Goal: Transaction & Acquisition: Book appointment/travel/reservation

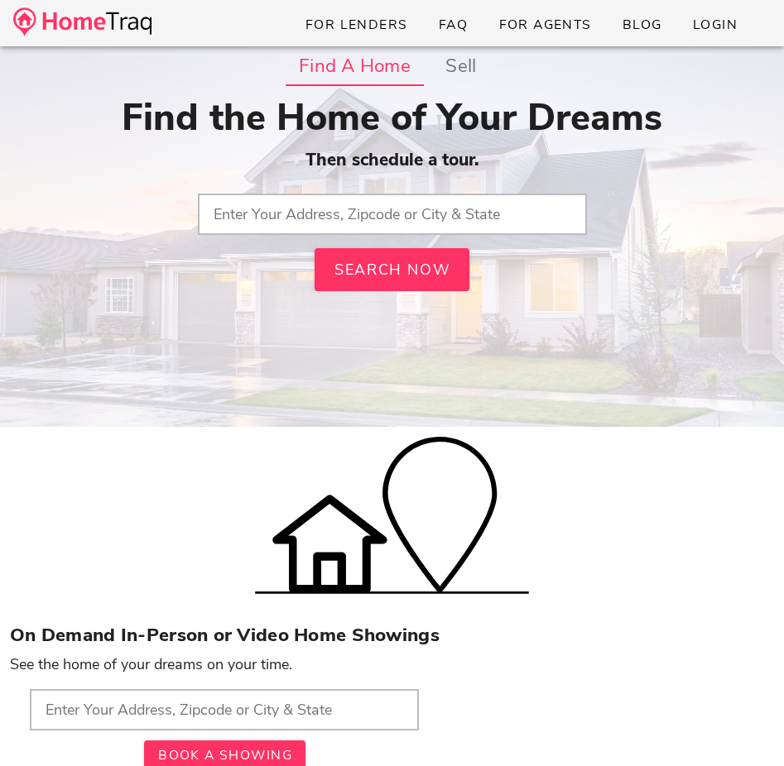
click at [388, 209] on input "text" at bounding box center [392, 214] width 389 height 41
type input "6817 Crest Ave, Saint Louis, MO"
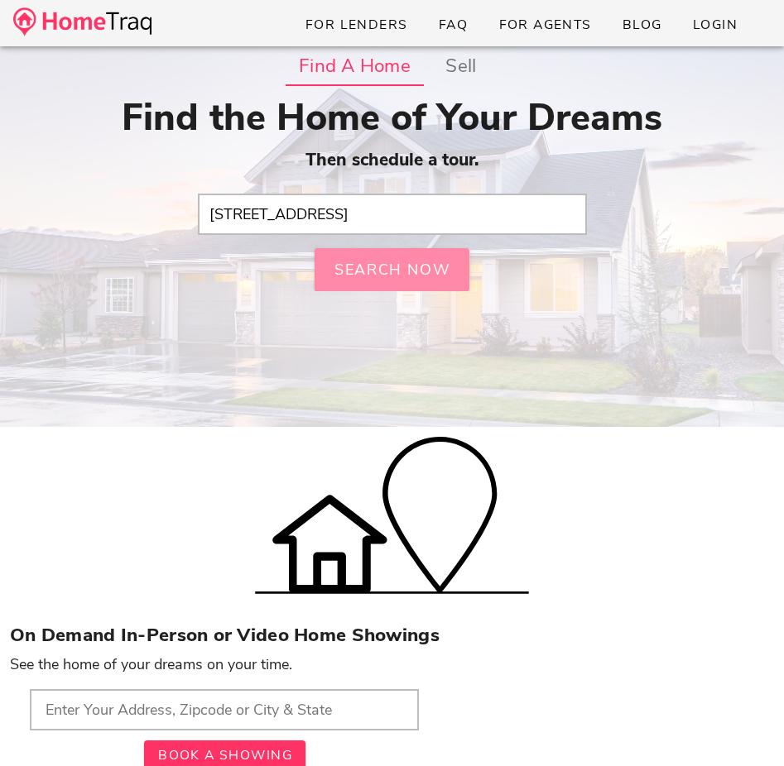
click at [372, 262] on div "Find the Home of Your Dreams Then schedule a tour. 6817 Crest Ave, Saint Louis,…" at bounding box center [392, 193] width 764 height 195
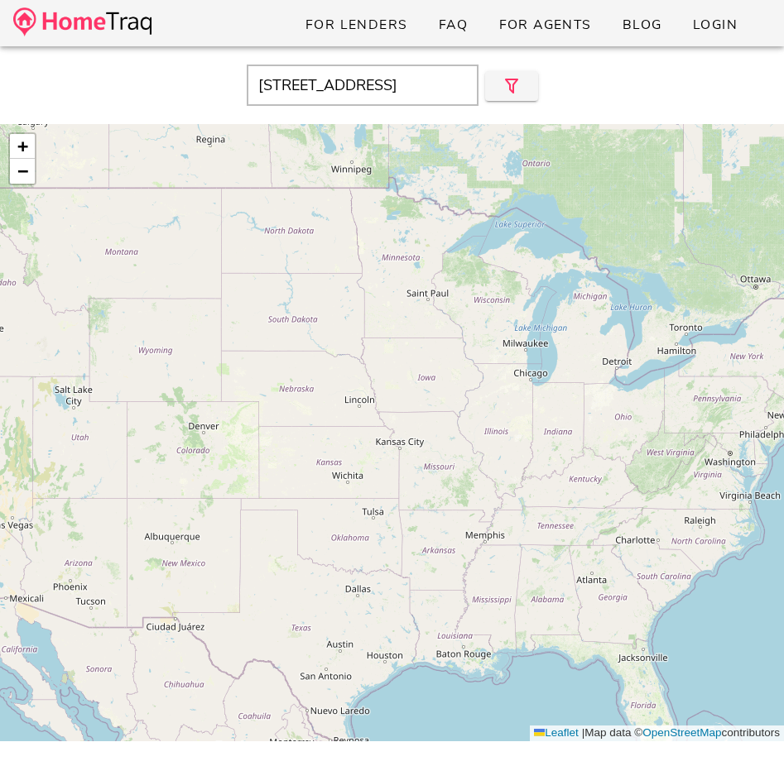
drag, startPoint x: 454, startPoint y: 88, endPoint x: 263, endPoint y: 69, distance: 191.3
click at [263, 69] on input "6817 Crest Ave, Saint Louis, MO, 63130" at bounding box center [363, 85] width 232 height 41
click at [344, 76] on input "MO, 63130" at bounding box center [363, 85] width 232 height 41
type input "MO, 63130"
click at [495, 94] on button "button" at bounding box center [511, 86] width 53 height 30
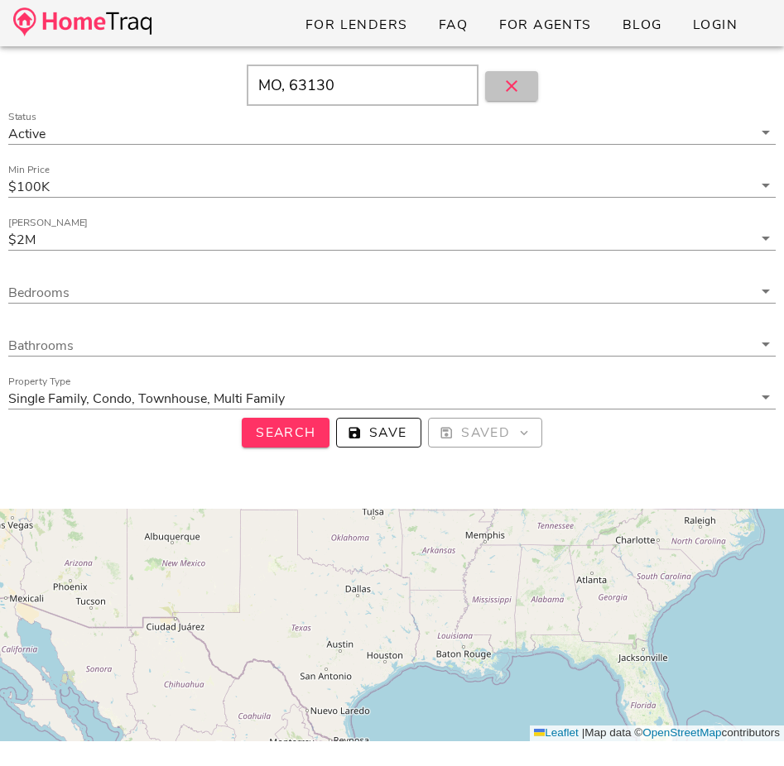
click at [503, 74] on button "button" at bounding box center [511, 86] width 53 height 30
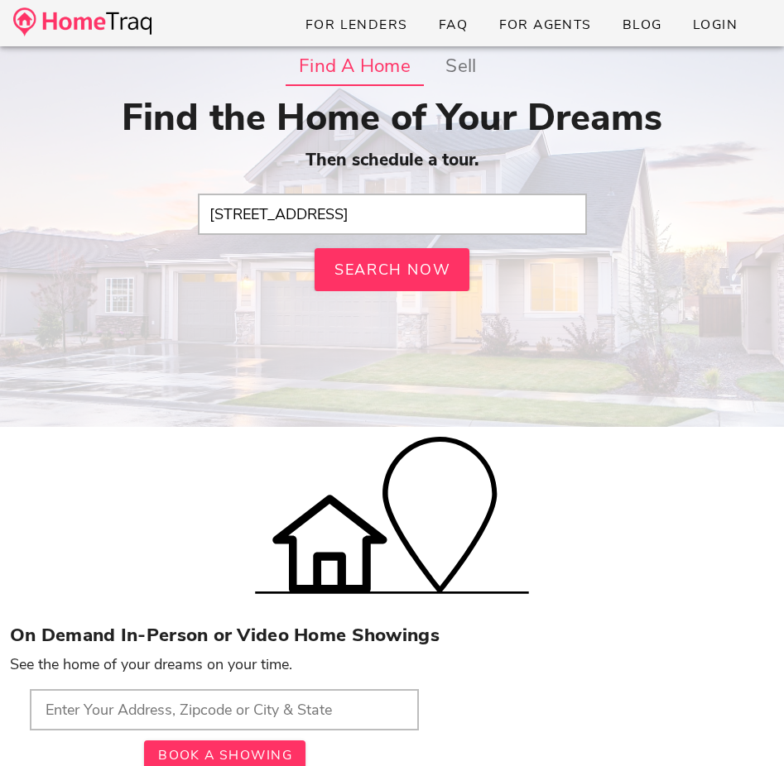
click at [267, 218] on input "6817 Crest Ave, Saint Louis, MO" at bounding box center [392, 214] width 389 height 41
click at [267, 218] on input "text" at bounding box center [392, 214] width 389 height 41
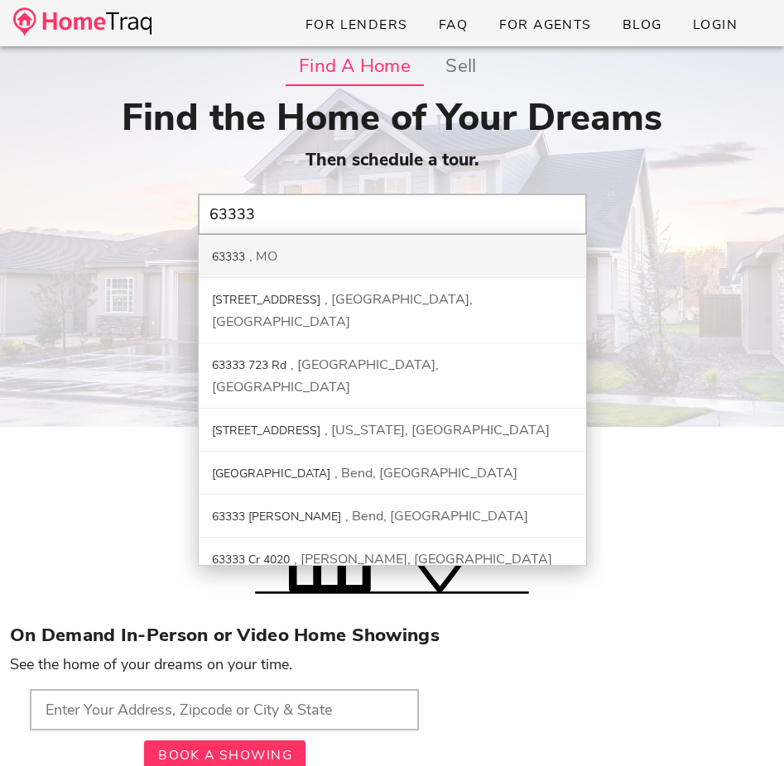
click at [276, 250] on div "MO" at bounding box center [263, 256] width 28 height 18
type input "63333, MO"
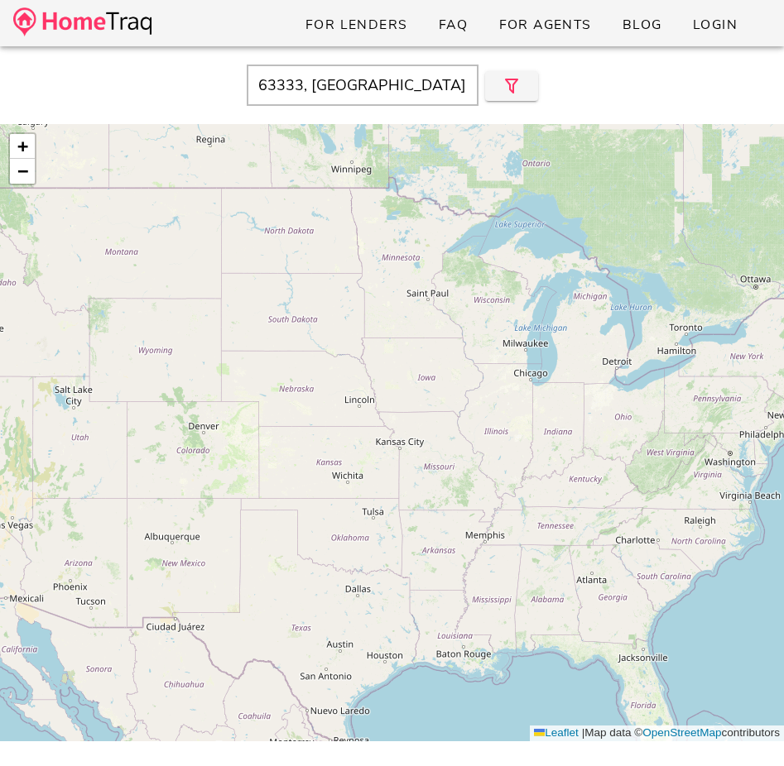
click at [472, 468] on div "+ − Leaflet | Map data © OpenStreetMap contributors" at bounding box center [392, 432] width 784 height 617
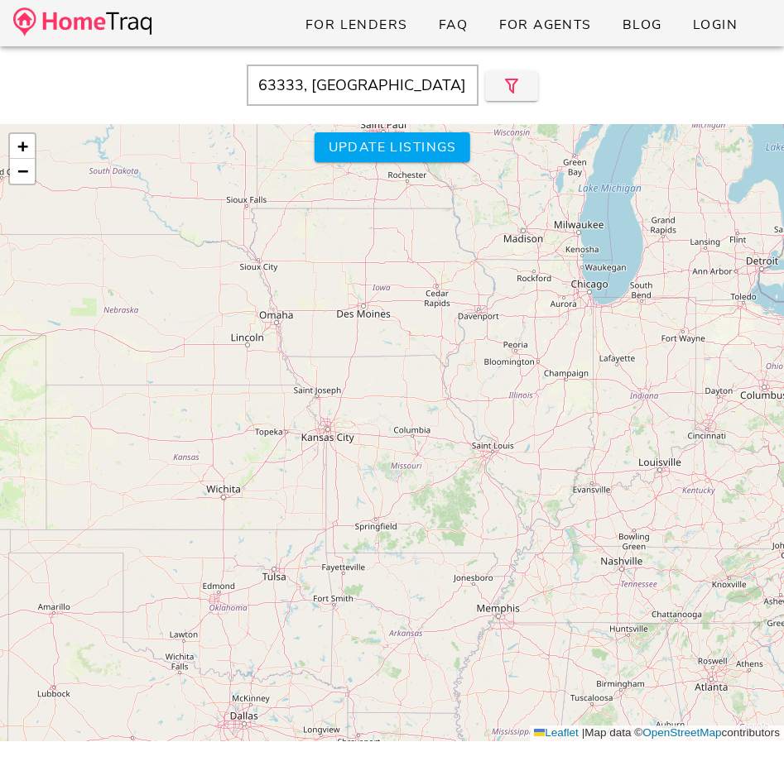
click at [472, 468] on div "+ − Leaflet | Map data © OpenStreetMap contributors" at bounding box center [392, 432] width 784 height 617
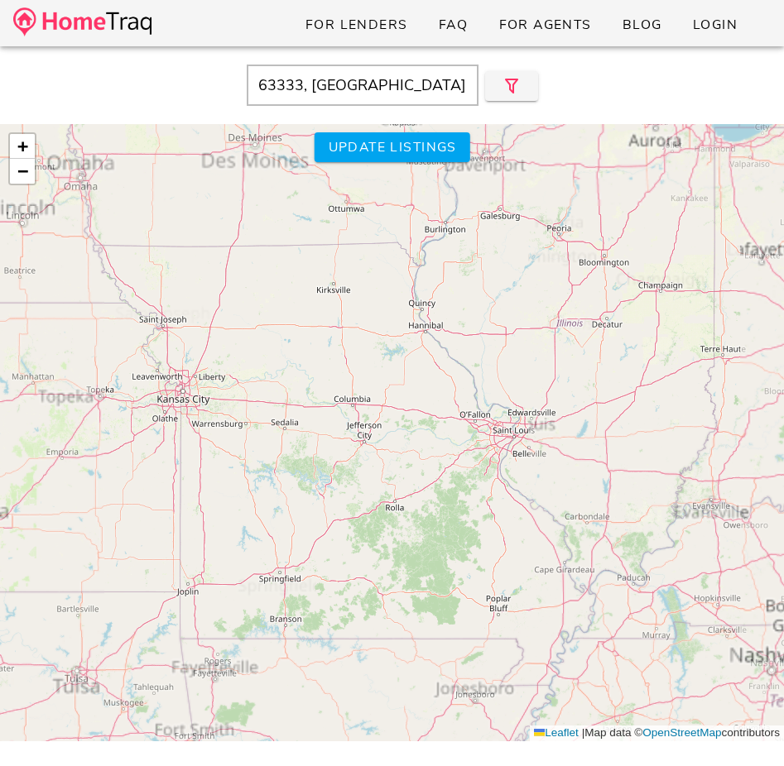
click at [472, 468] on div "+ − Leaflet | Map data © OpenStreetMap contributors" at bounding box center [392, 432] width 784 height 617
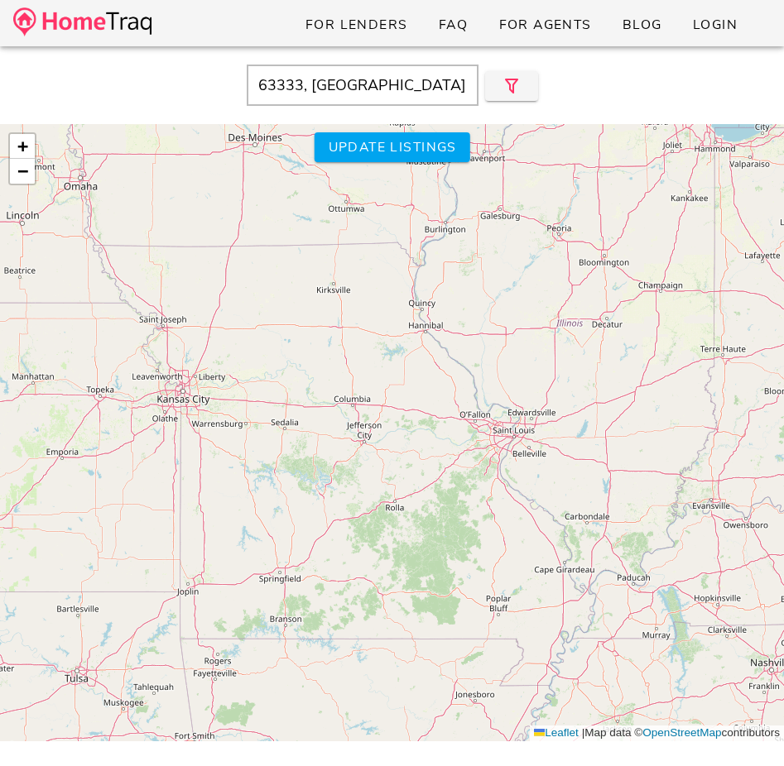
click at [472, 468] on div "+ − Leaflet | Map data © OpenStreetMap contributors" at bounding box center [392, 432] width 784 height 617
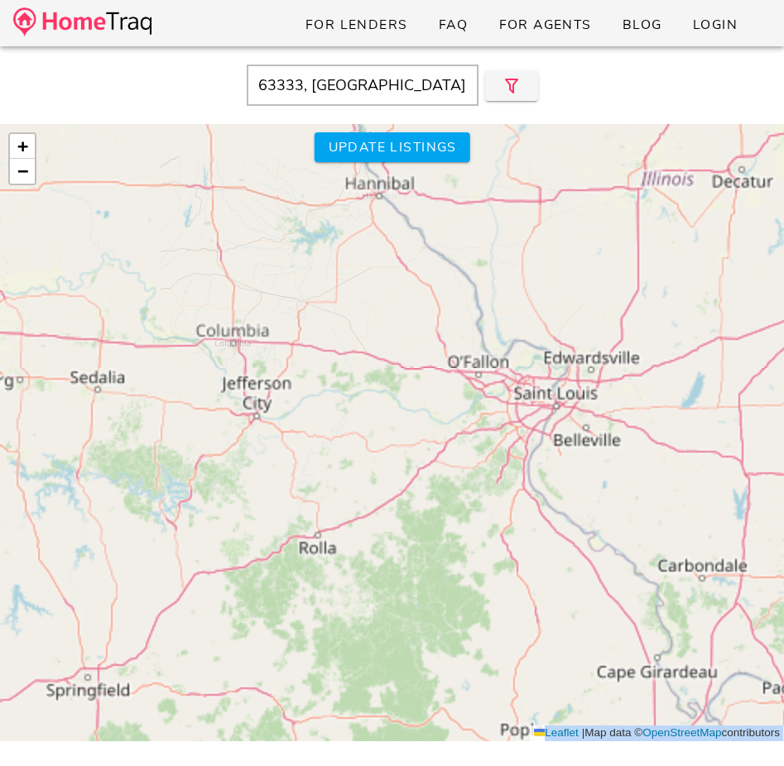
click at [472, 468] on div "+ − Leaflet | Map data © OpenStreetMap contributors" at bounding box center [392, 432] width 784 height 617
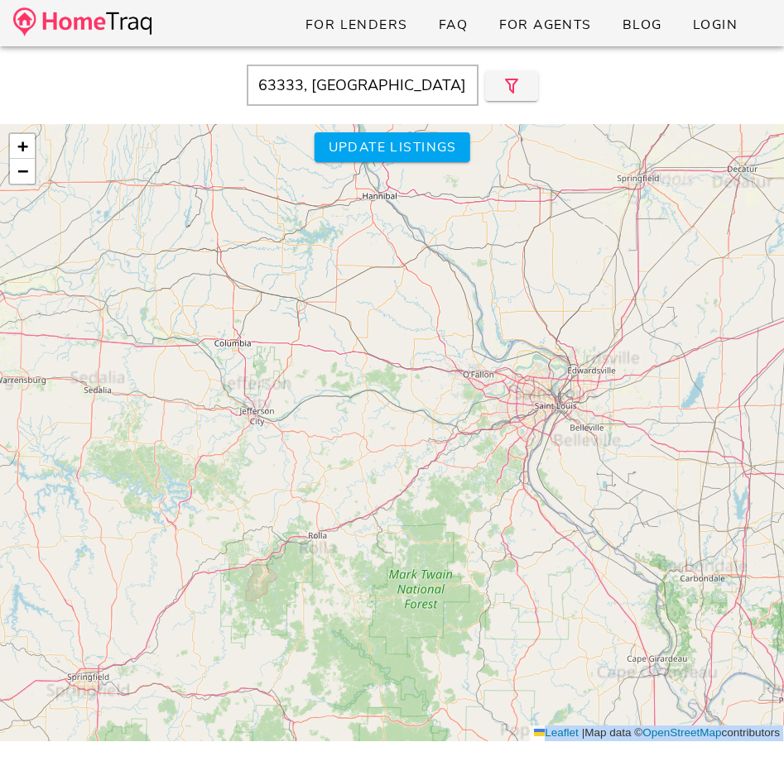
click at [472, 468] on div "+ − Leaflet | Map data © OpenStreetMap contributors" at bounding box center [392, 432] width 784 height 617
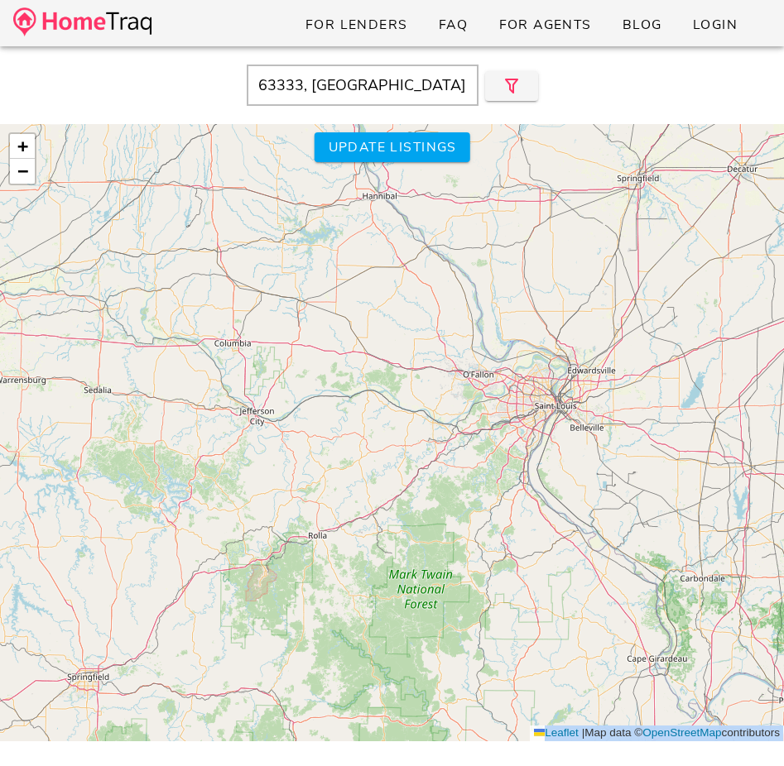
click at [472, 468] on div "+ − Leaflet | Map data © OpenStreetMap contributors" at bounding box center [392, 432] width 784 height 617
click at [401, 133] on button "Update listings" at bounding box center [392, 147] width 156 height 30
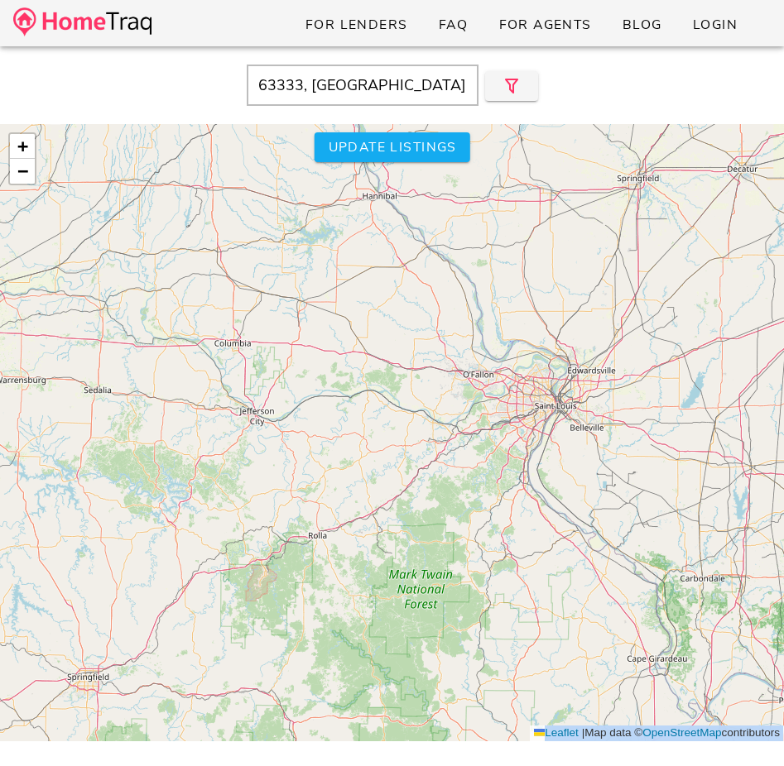
type input "MO"
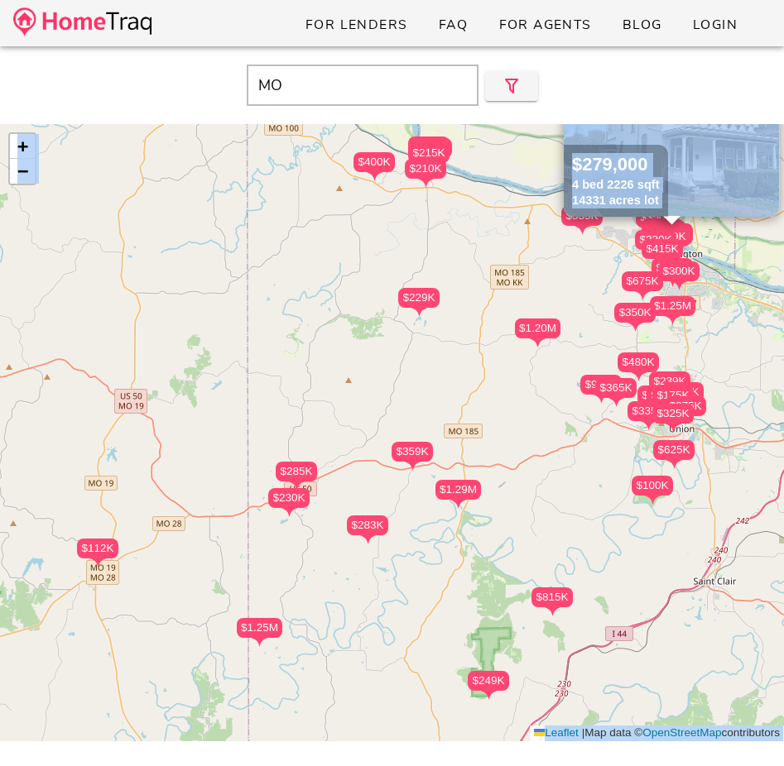
click at [544, 328] on div "$1.20M" at bounding box center [538, 329] width 46 height 20
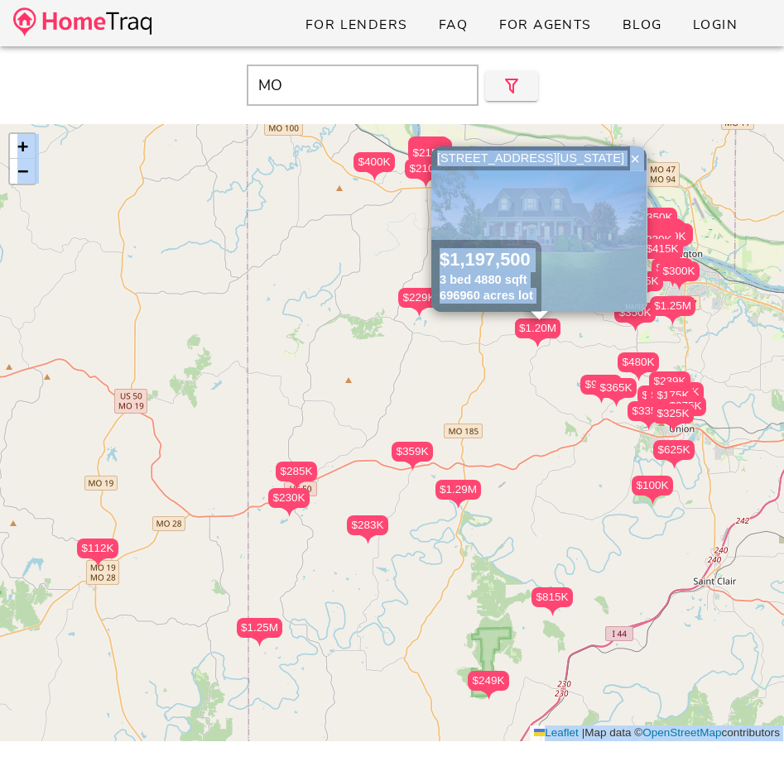
click at [578, 234] on img at bounding box center [538, 229] width 215 height 166
click at [631, 161] on span "×" at bounding box center [635, 159] width 10 height 18
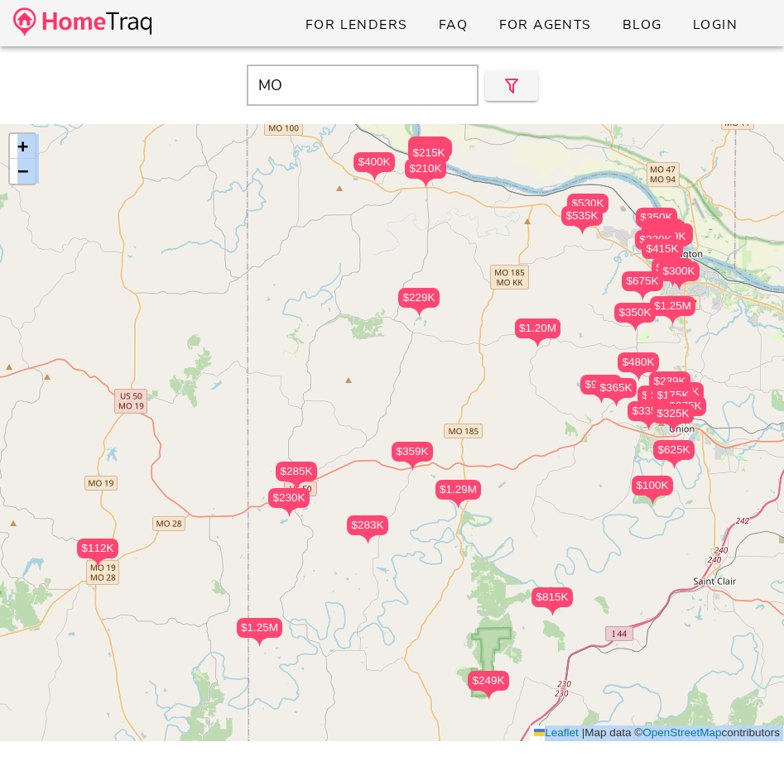
click at [110, 20] on img at bounding box center [82, 21] width 138 height 29
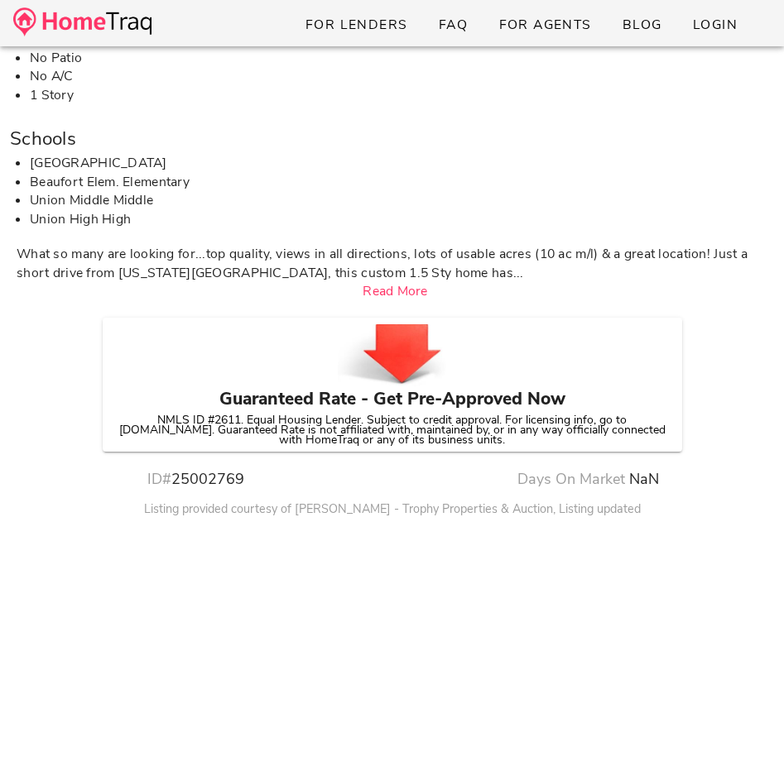
scroll to position [739, 0]
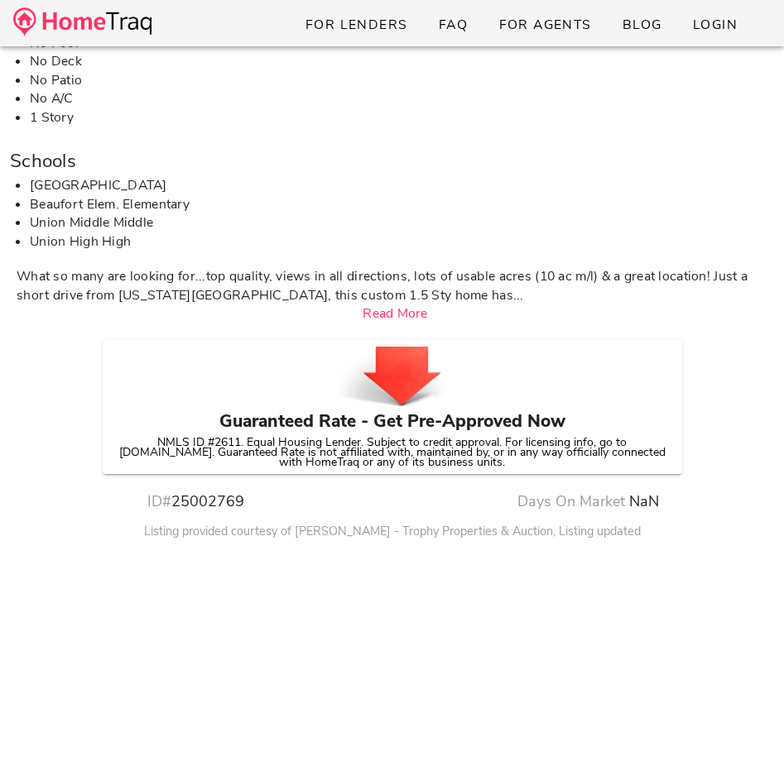
click at [492, 389] on div at bounding box center [392, 374] width 579 height 69
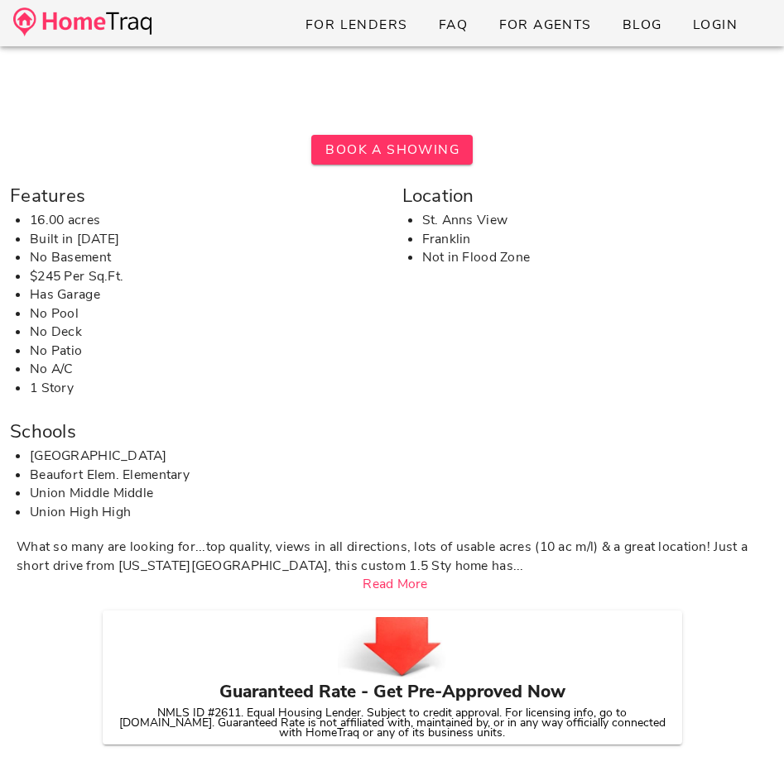
scroll to position [0, 0]
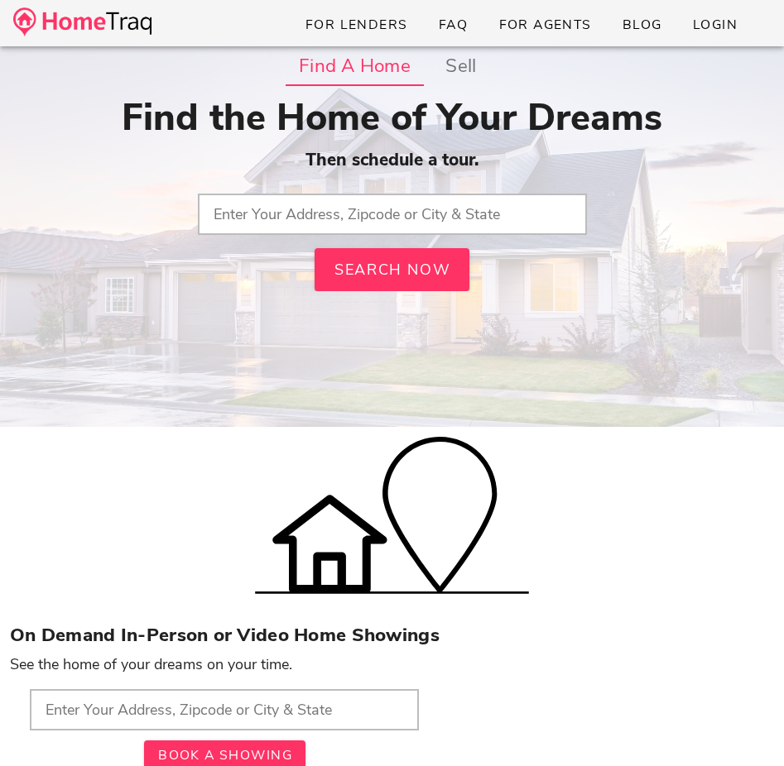
click at [439, 197] on input "text" at bounding box center [392, 214] width 389 height 41
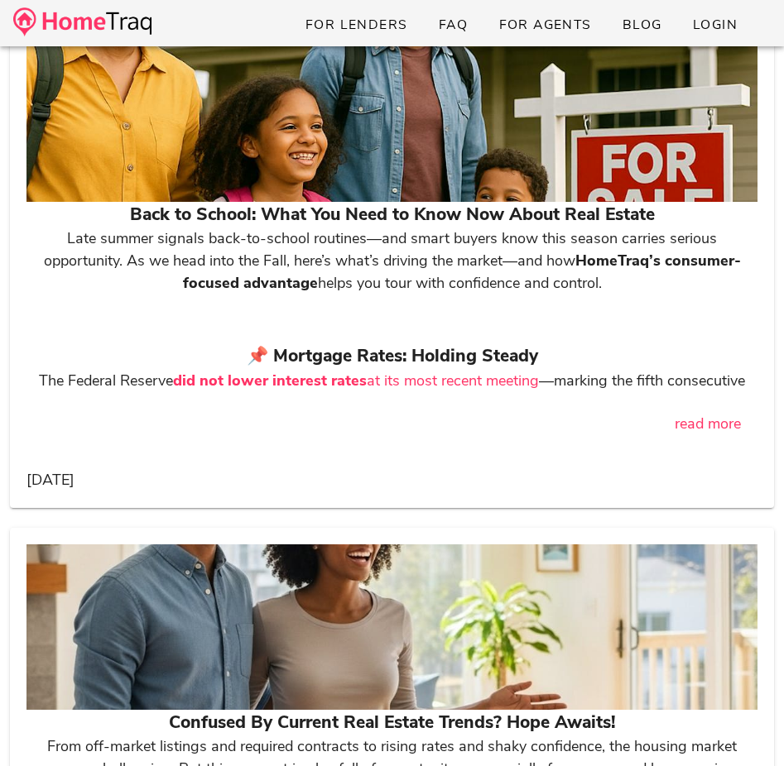
scroll to position [3634, 0]
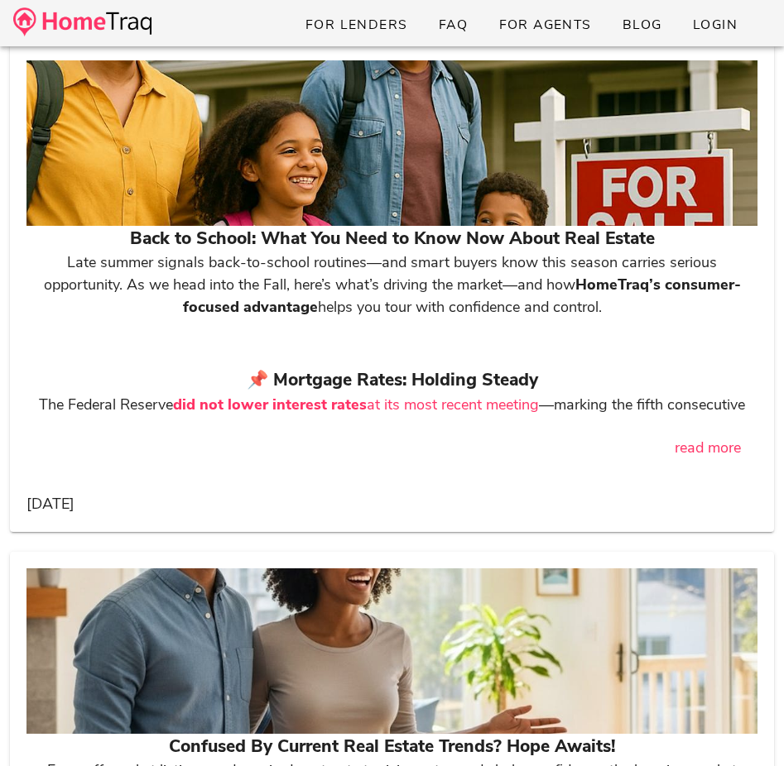
click at [349, 145] on div at bounding box center [391, 143] width 731 height 166
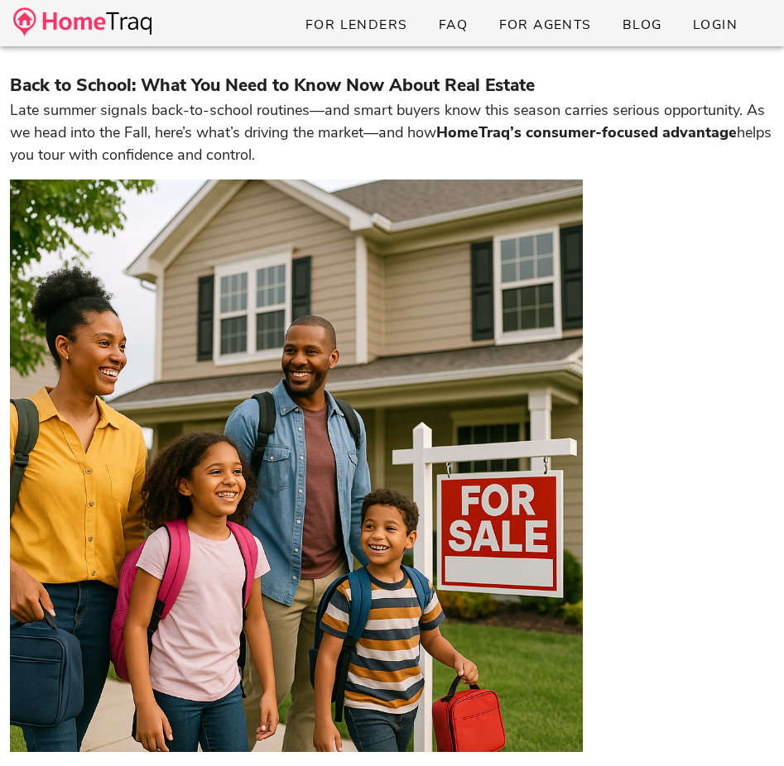
click at [115, 16] on img at bounding box center [82, 21] width 138 height 29
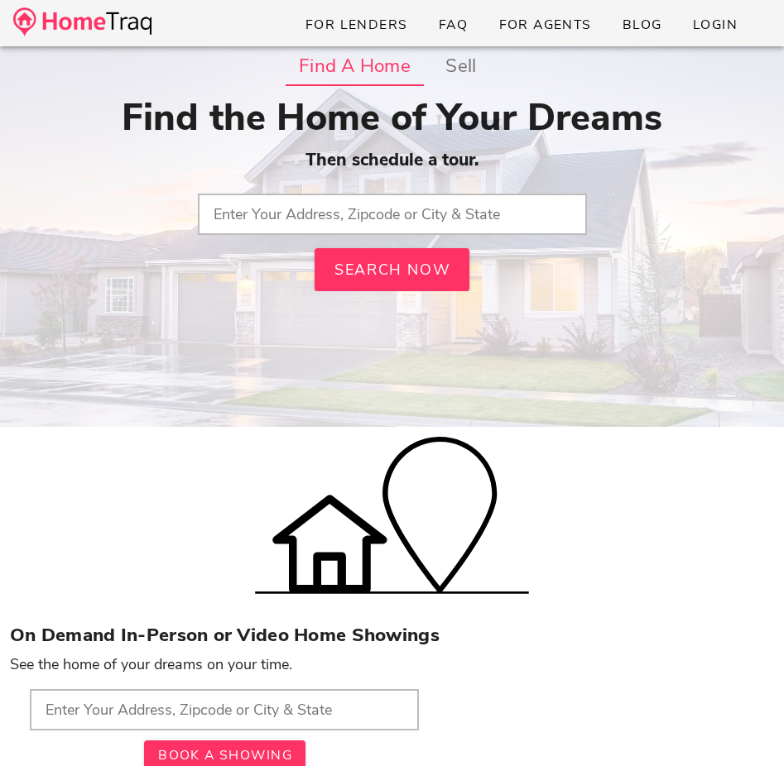
click at [322, 218] on input "text" at bounding box center [392, 214] width 389 height 41
click at [314, 219] on input "text" at bounding box center [392, 214] width 389 height 41
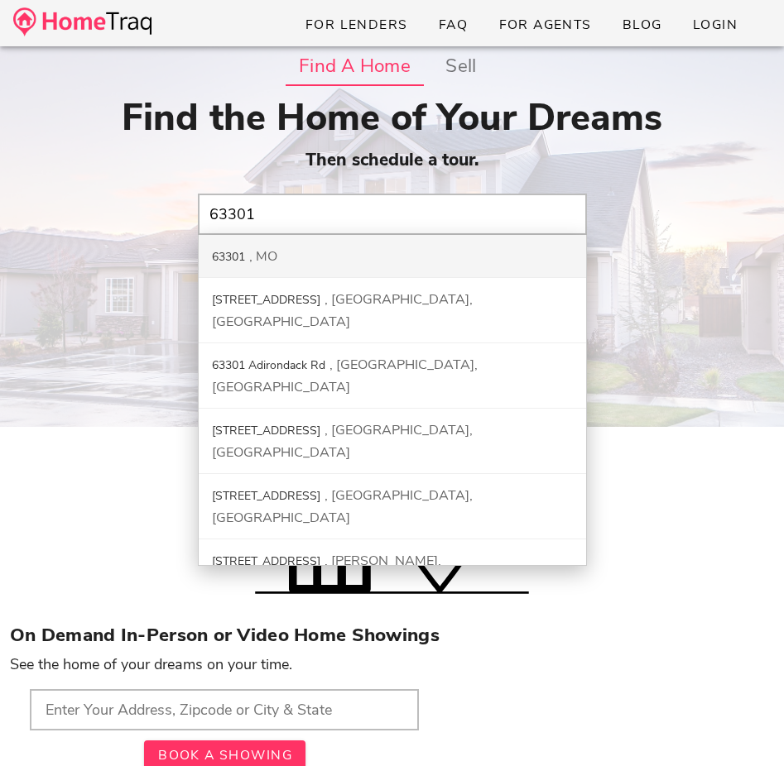
click at [329, 240] on div "63301 MO" at bounding box center [392, 256] width 387 height 43
type input "63301, MO"
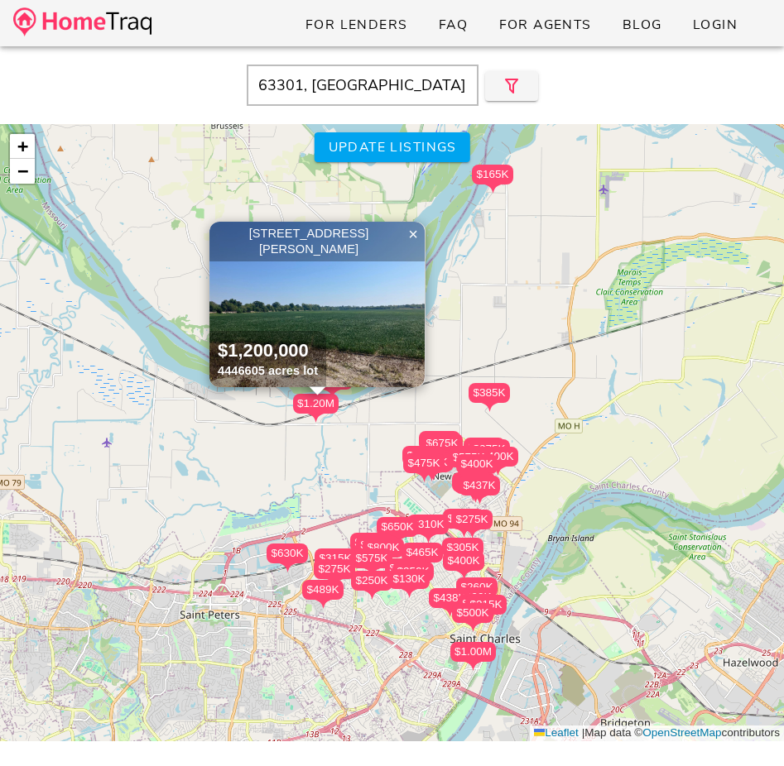
click at [482, 464] on div "$400K" at bounding box center [476, 464] width 41 height 20
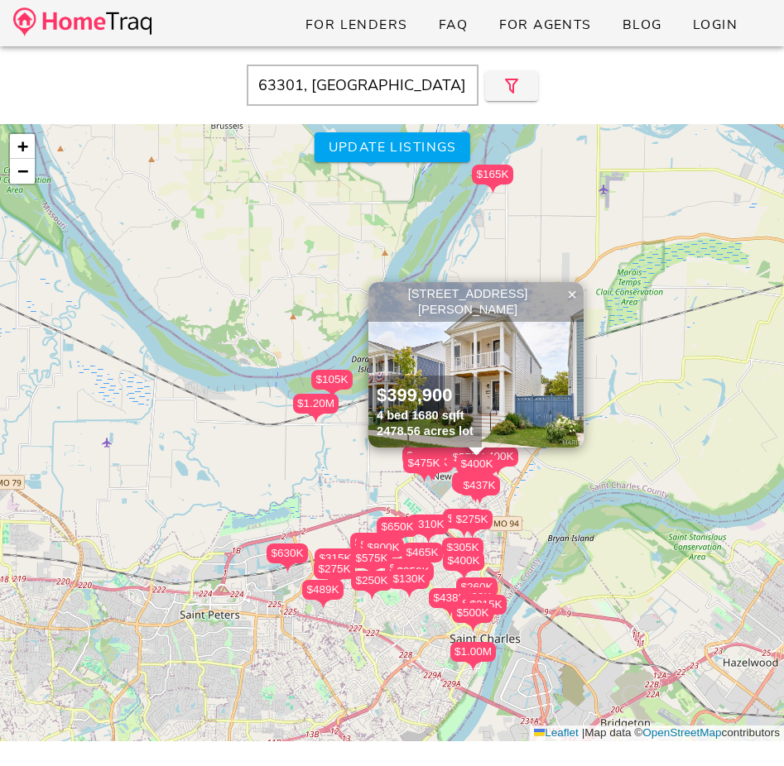
click at [514, 399] on img at bounding box center [475, 365] width 215 height 166
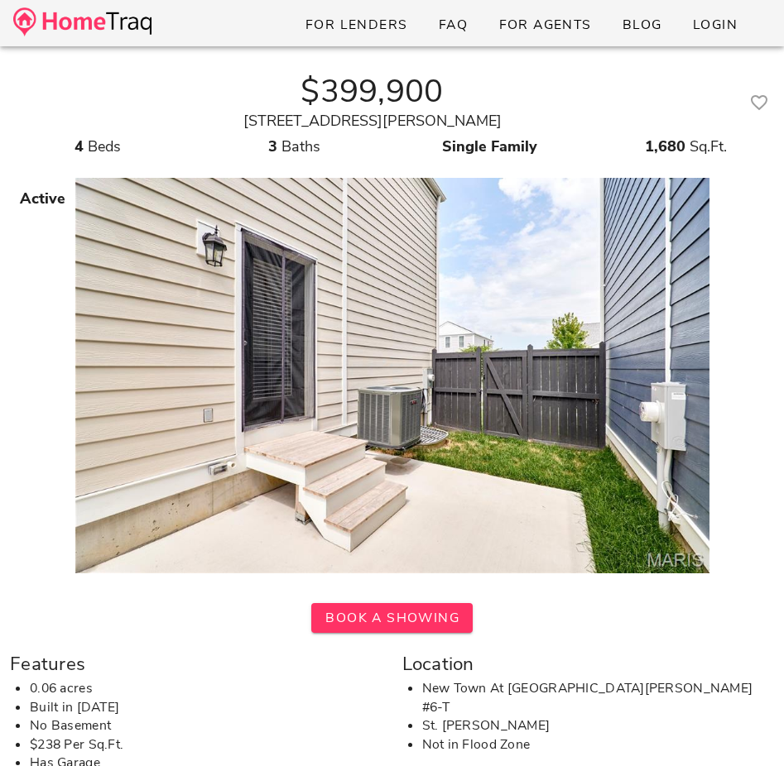
click at [145, 28] on img at bounding box center [82, 21] width 138 height 29
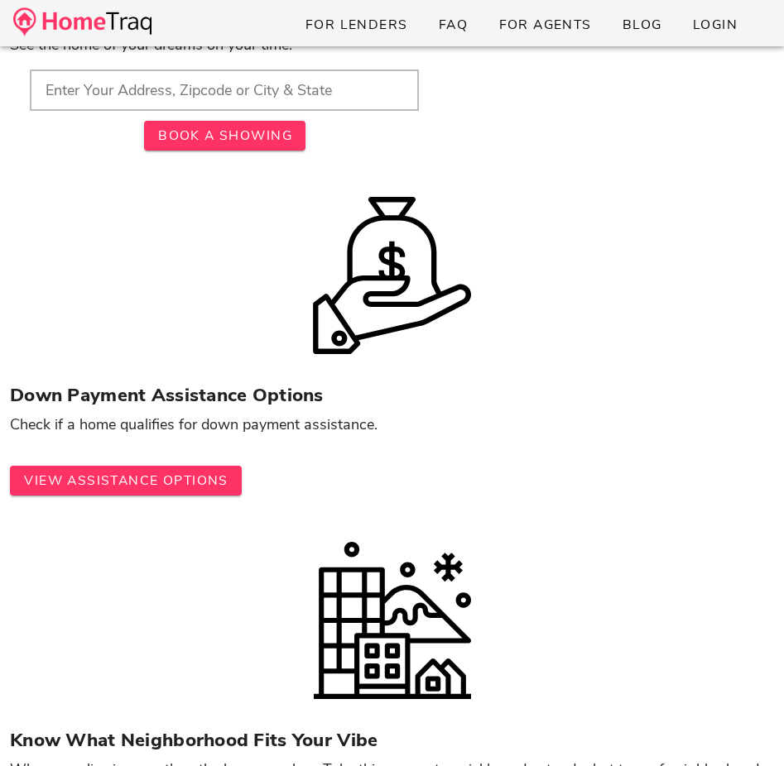
scroll to position [521, 0]
